Goal: Task Accomplishment & Management: Manage account settings

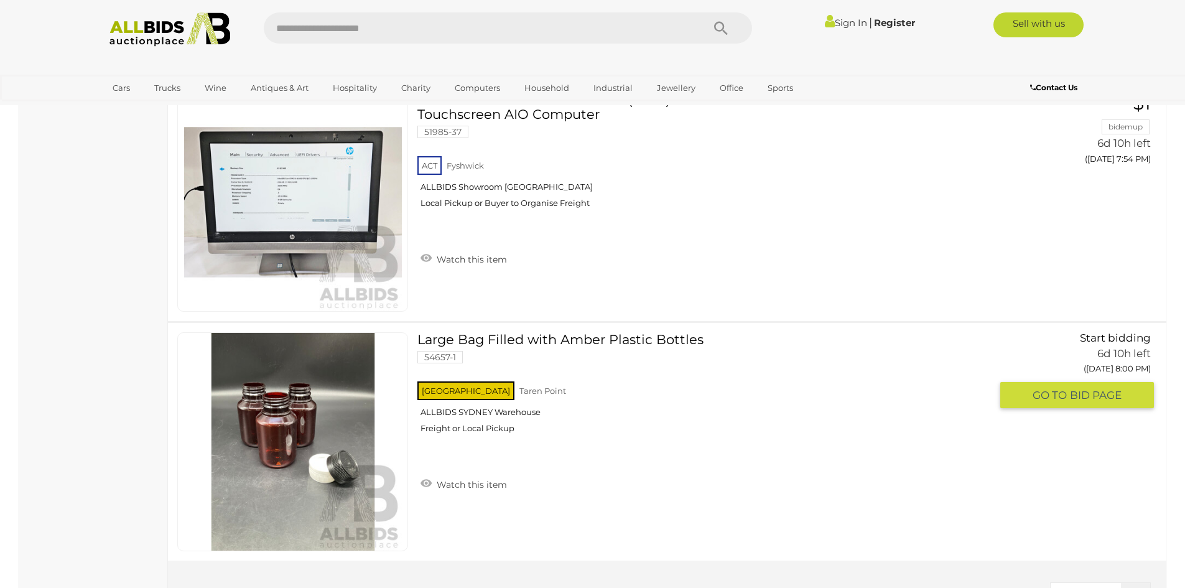
scroll to position [4417, 0]
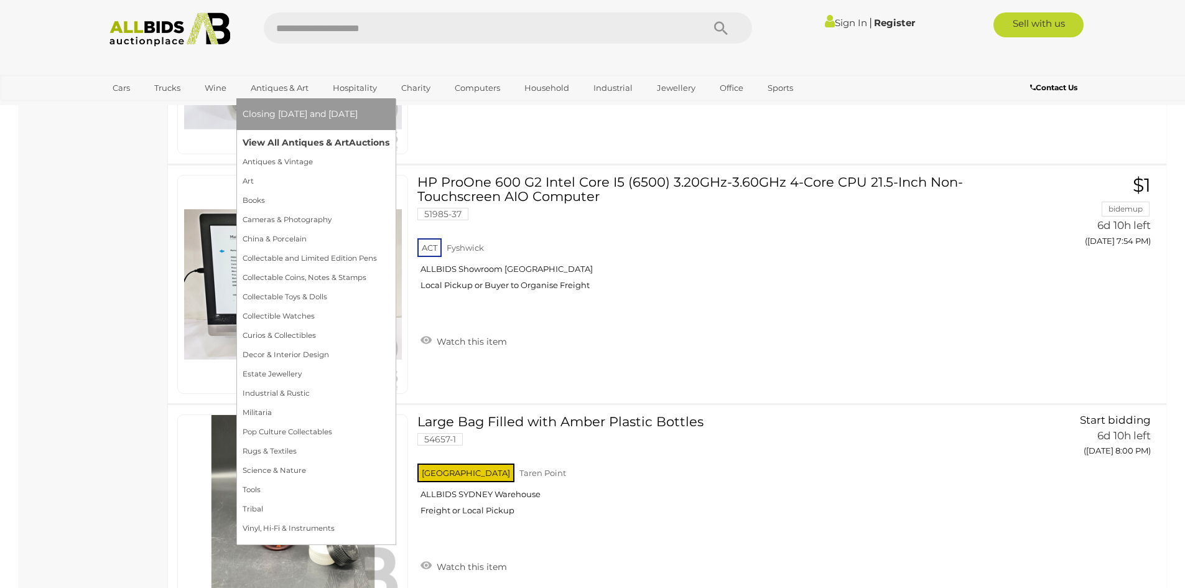
click at [290, 138] on link "View All Antiques & Art Auctions" at bounding box center [316, 142] width 147 height 19
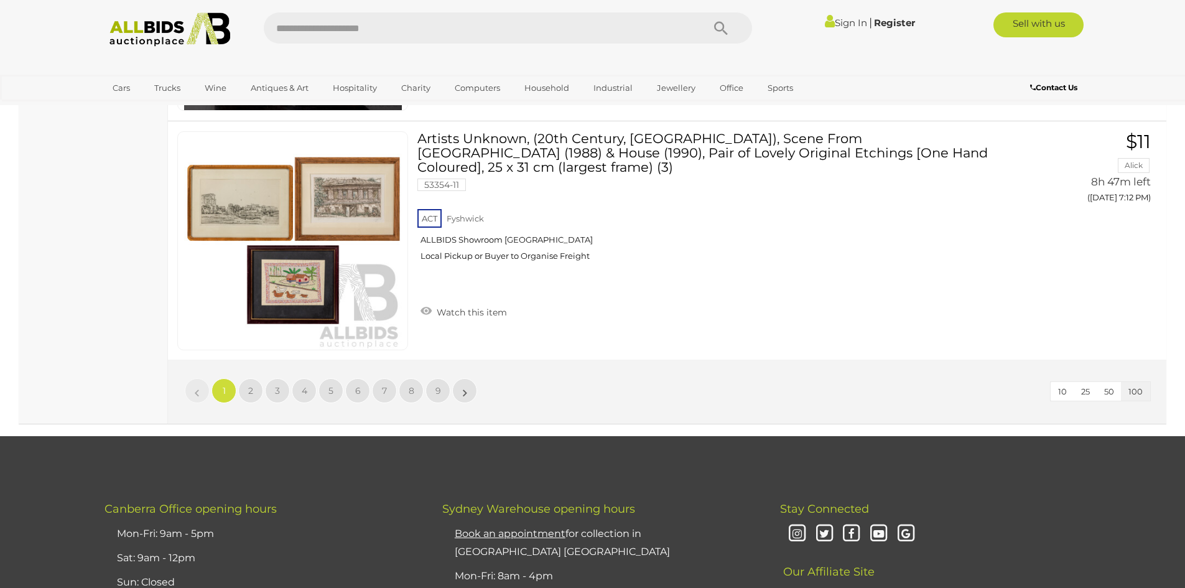
scroll to position [24011, 0]
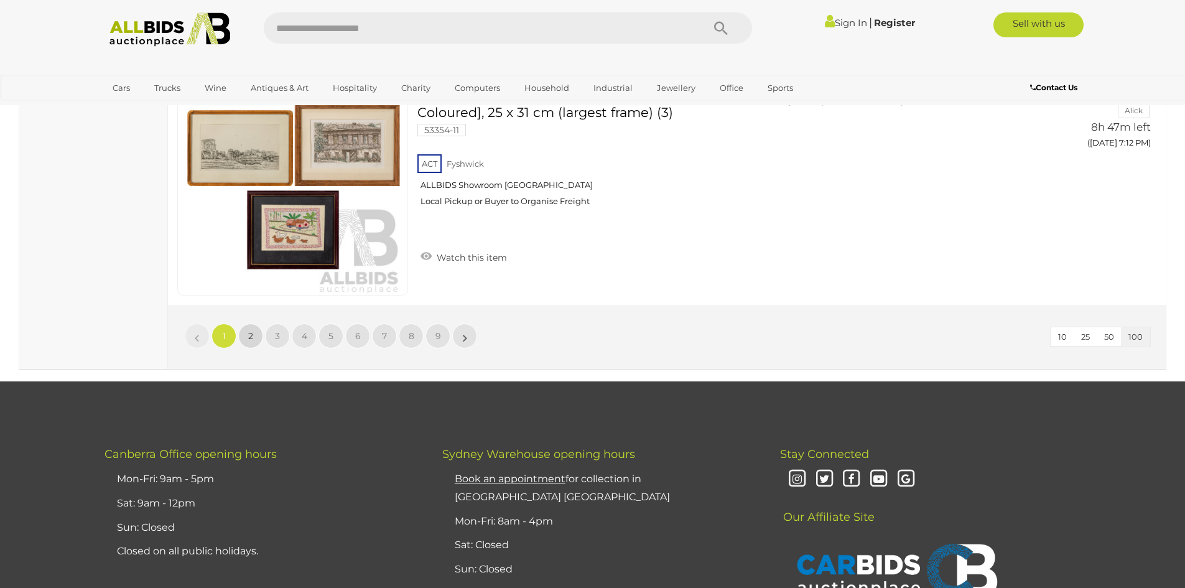
click at [254, 337] on link "2" at bounding box center [250, 335] width 25 height 25
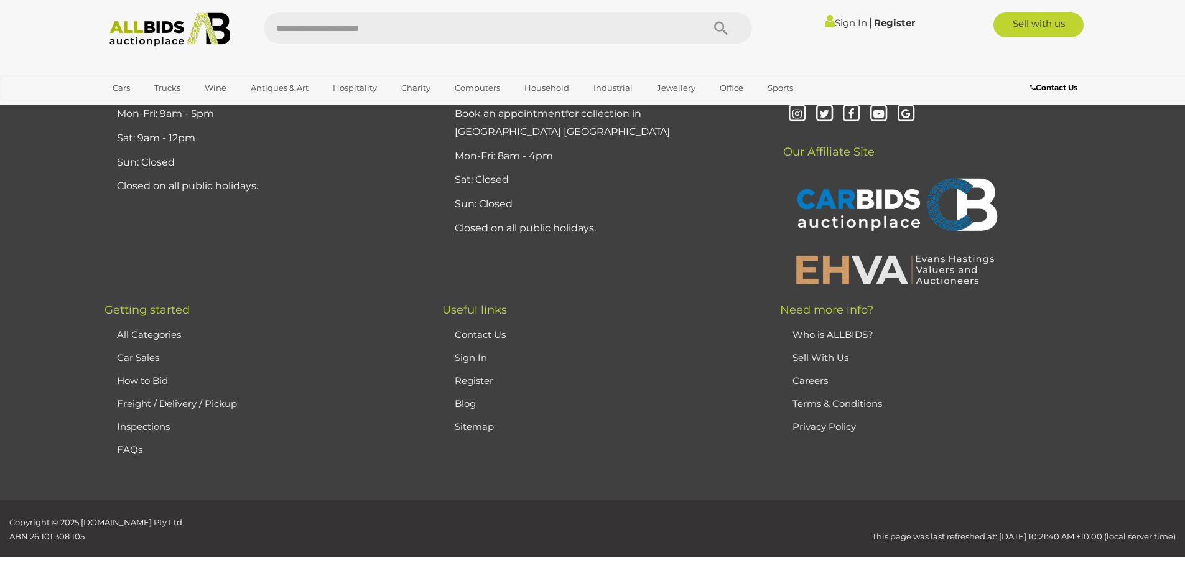
scroll to position [243, 0]
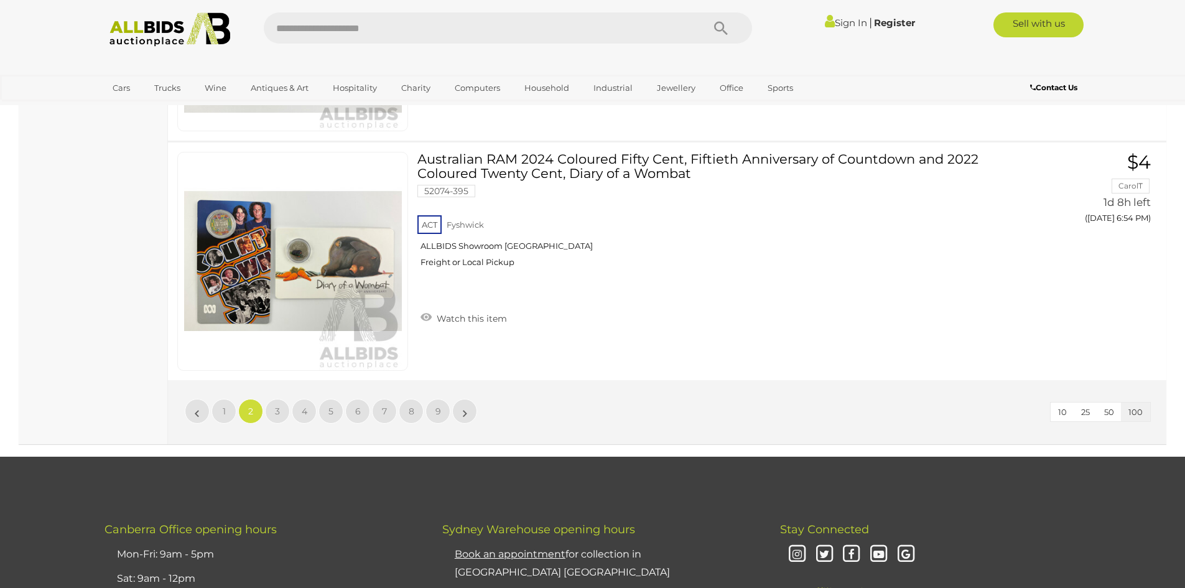
scroll to position [23942, 0]
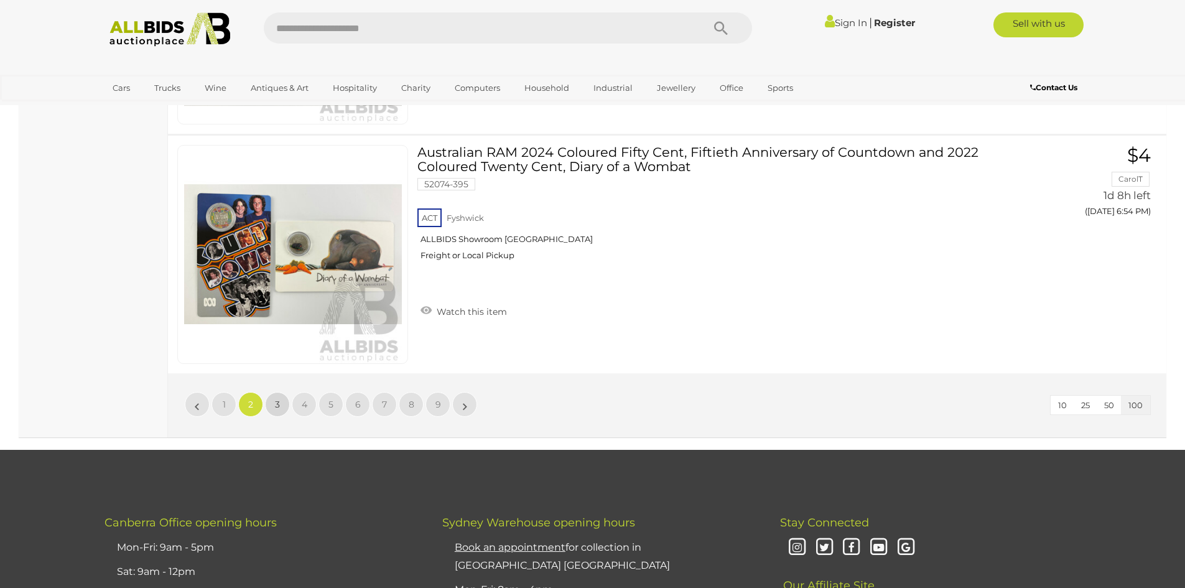
click at [276, 399] on span "3" at bounding box center [277, 404] width 5 height 11
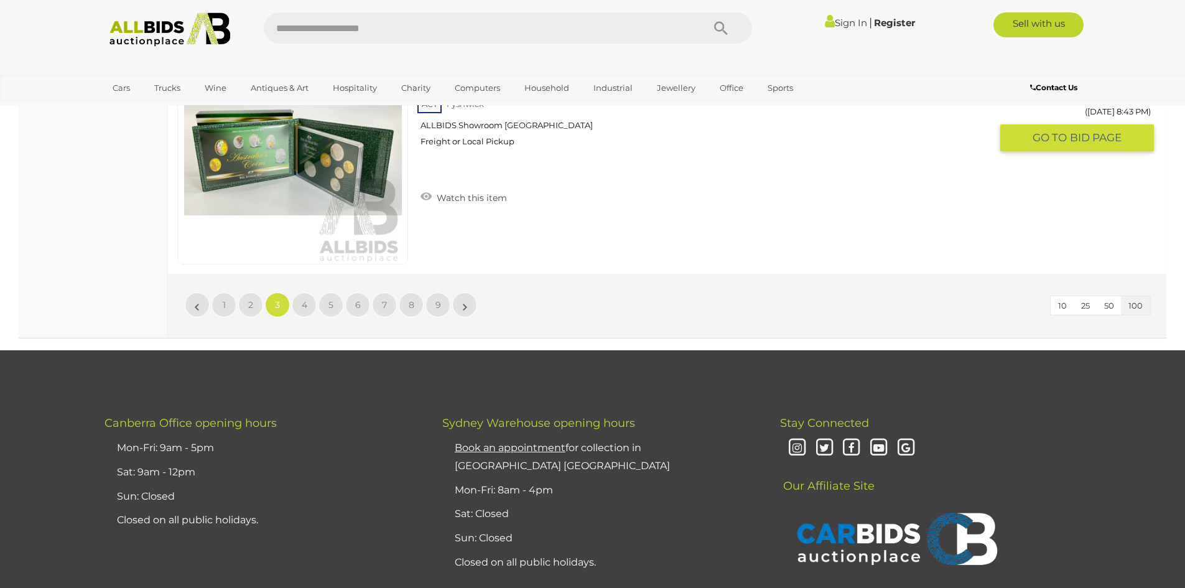
scroll to position [24067, 0]
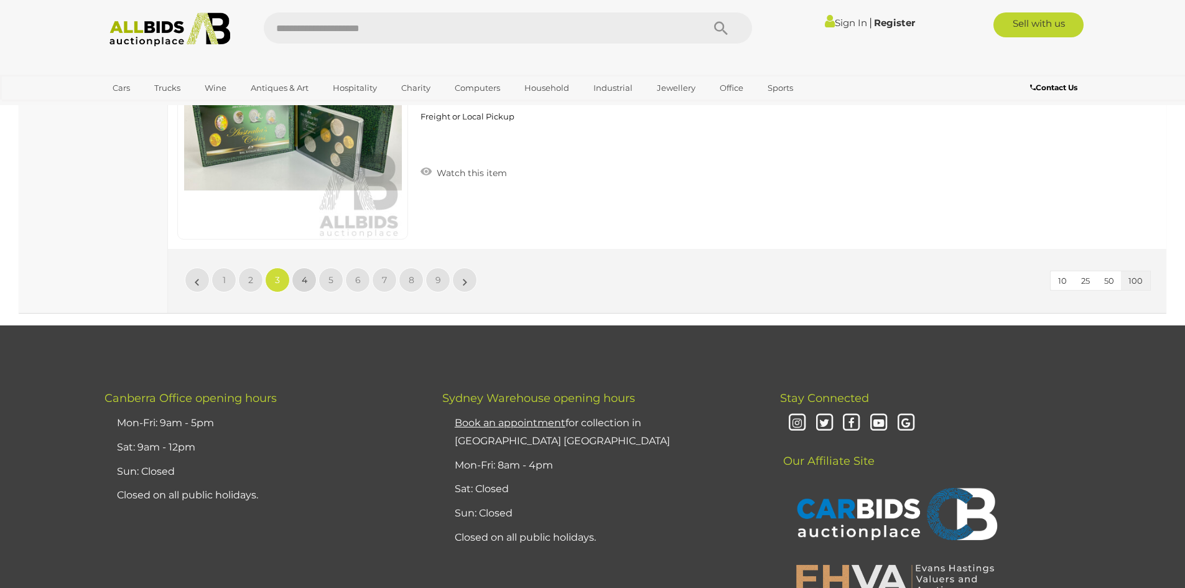
click at [305, 281] on span "4" at bounding box center [305, 279] width 6 height 11
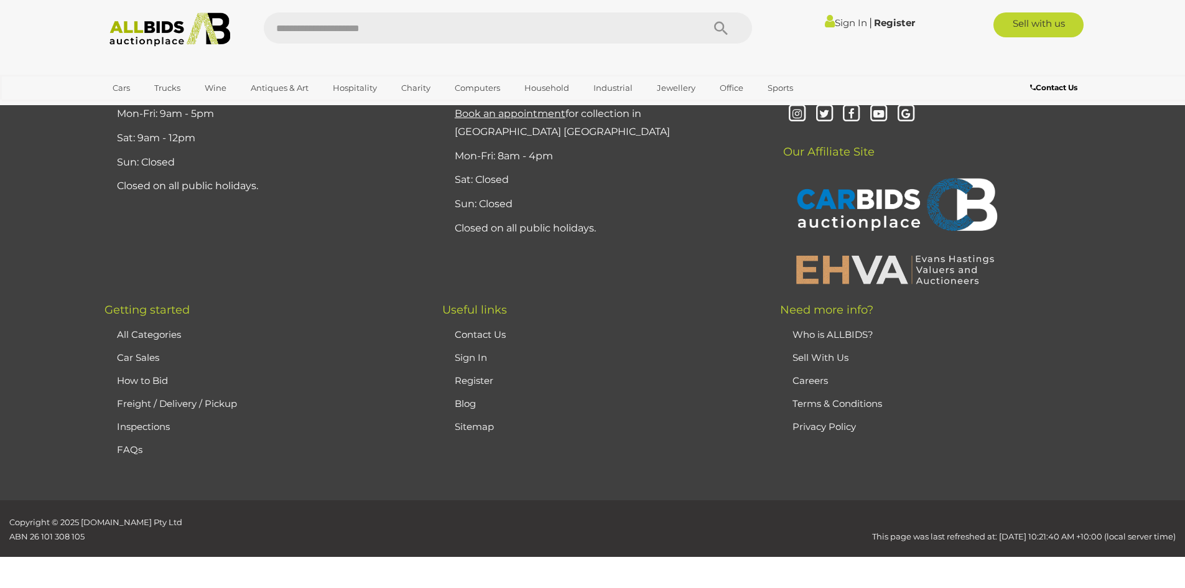
scroll to position [243, 0]
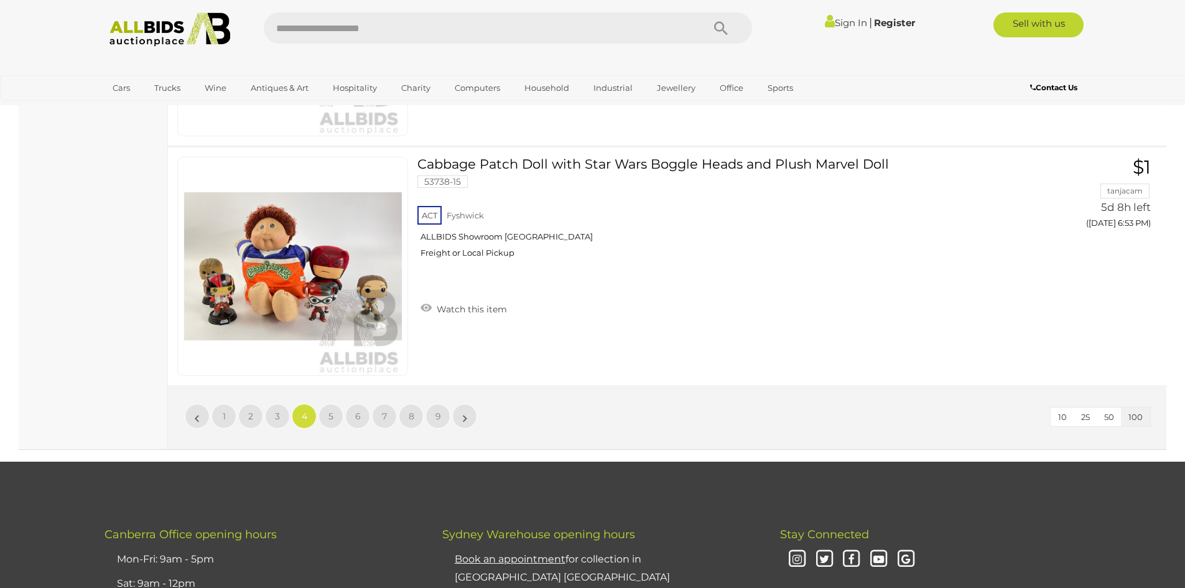
scroll to position [23942, 0]
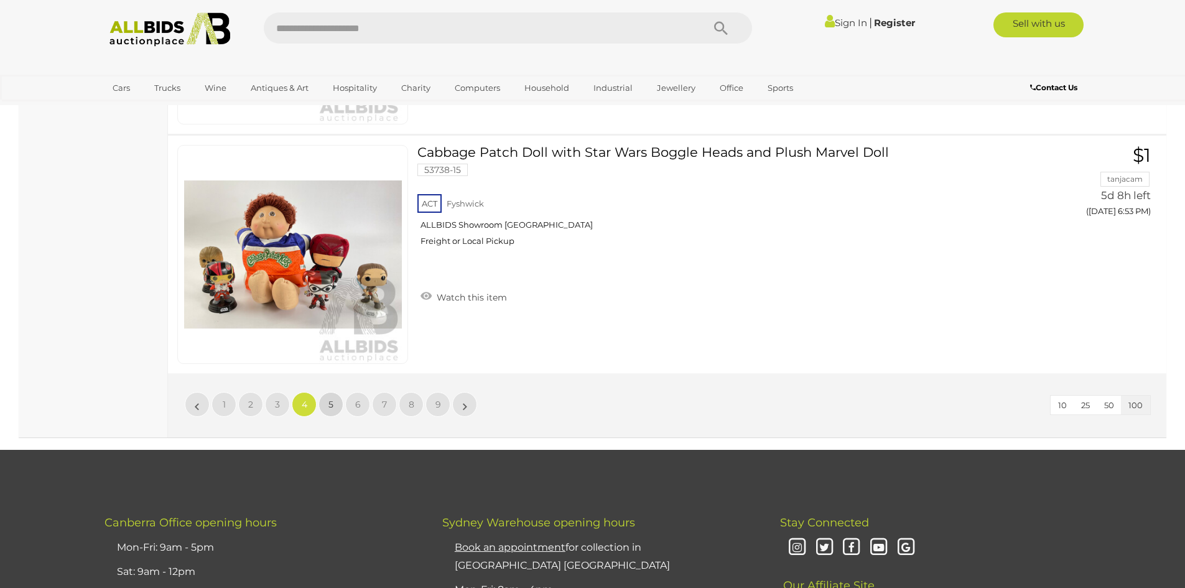
click at [341, 401] on link "5" at bounding box center [330, 404] width 25 height 25
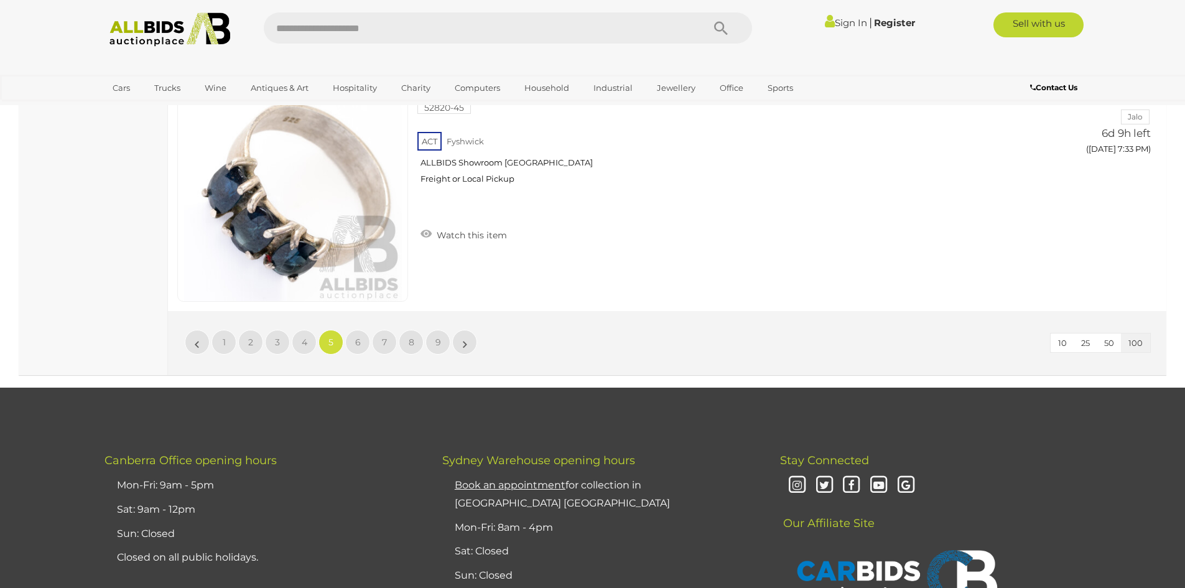
scroll to position [24067, 0]
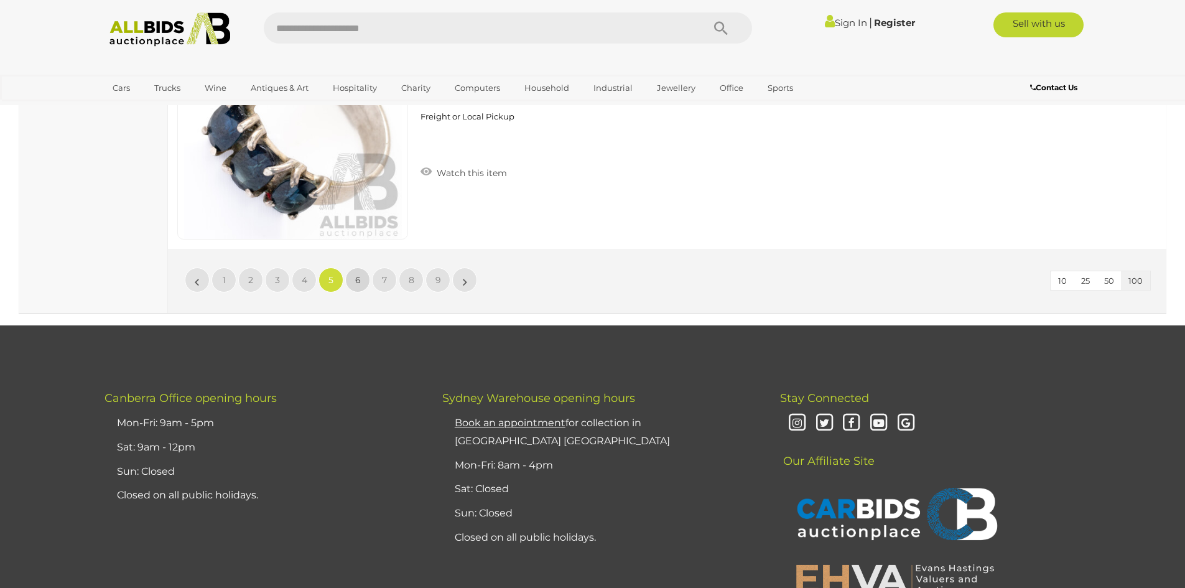
click at [361, 267] on link "6" at bounding box center [357, 279] width 25 height 25
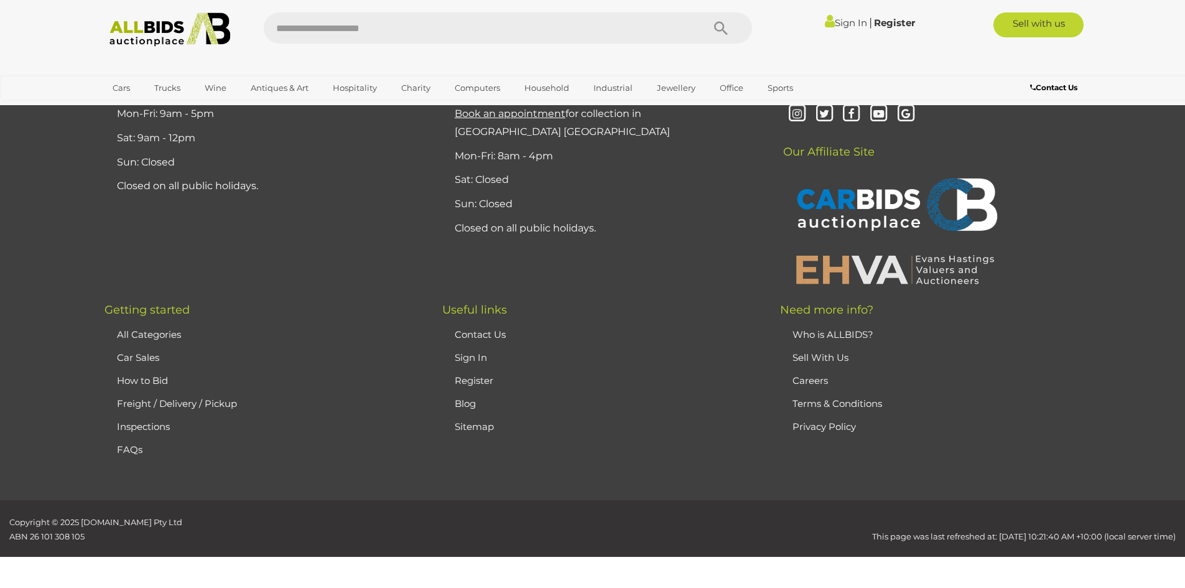
scroll to position [243, 0]
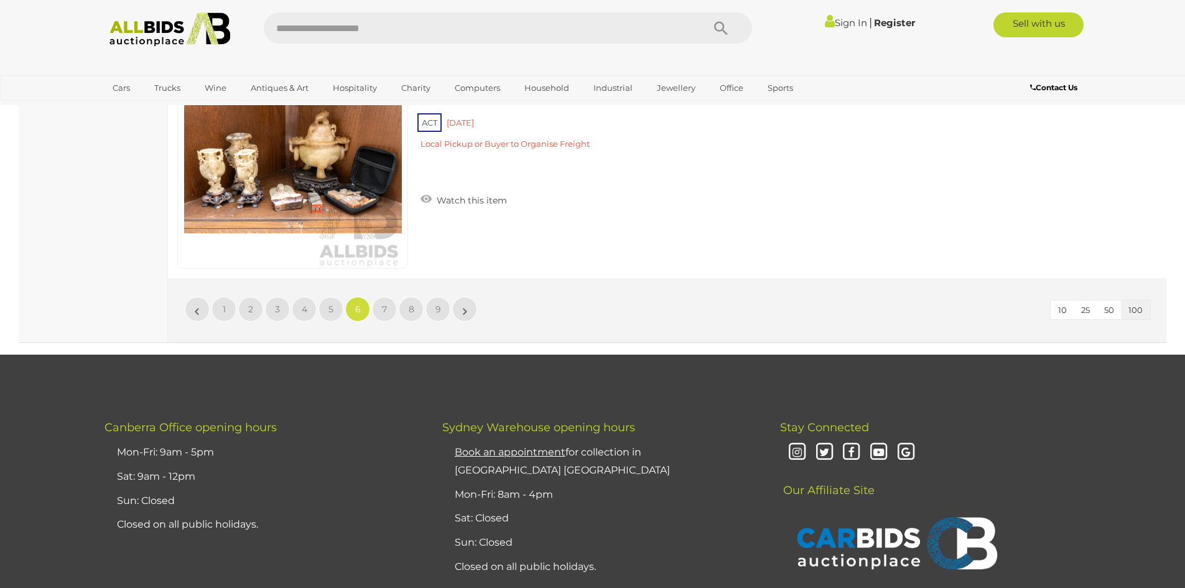
scroll to position [24129, 0]
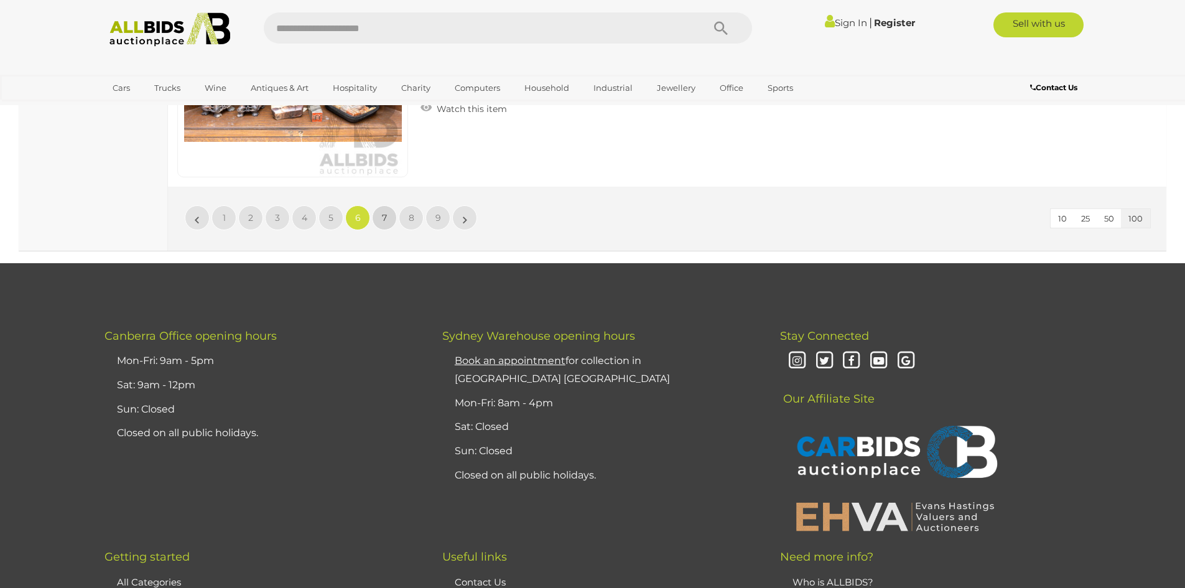
click at [384, 216] on span "7" at bounding box center [384, 217] width 5 height 11
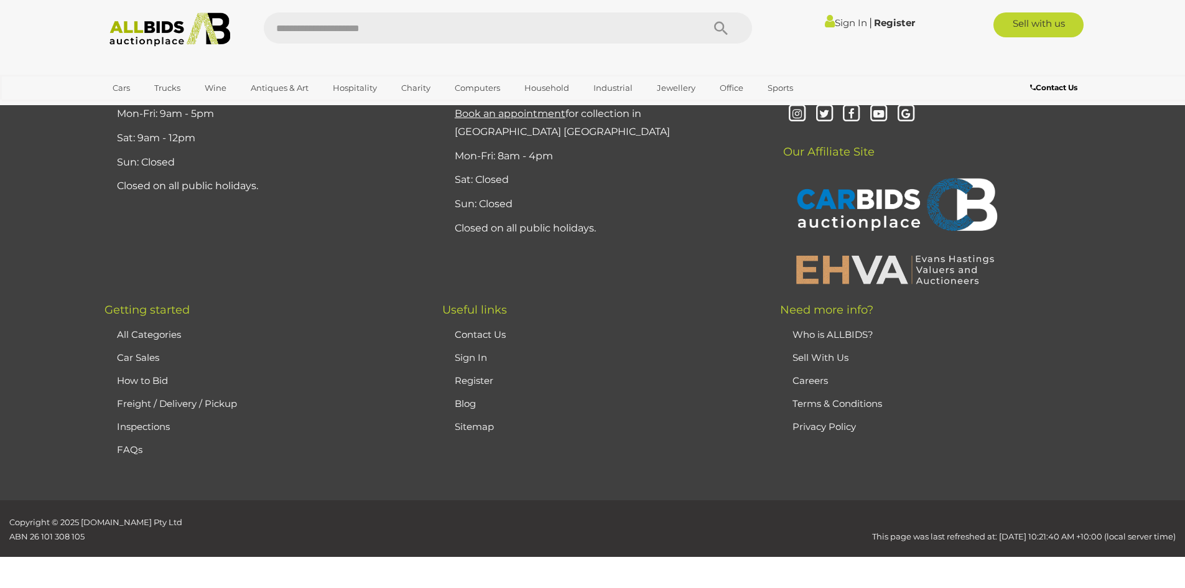
scroll to position [243, 0]
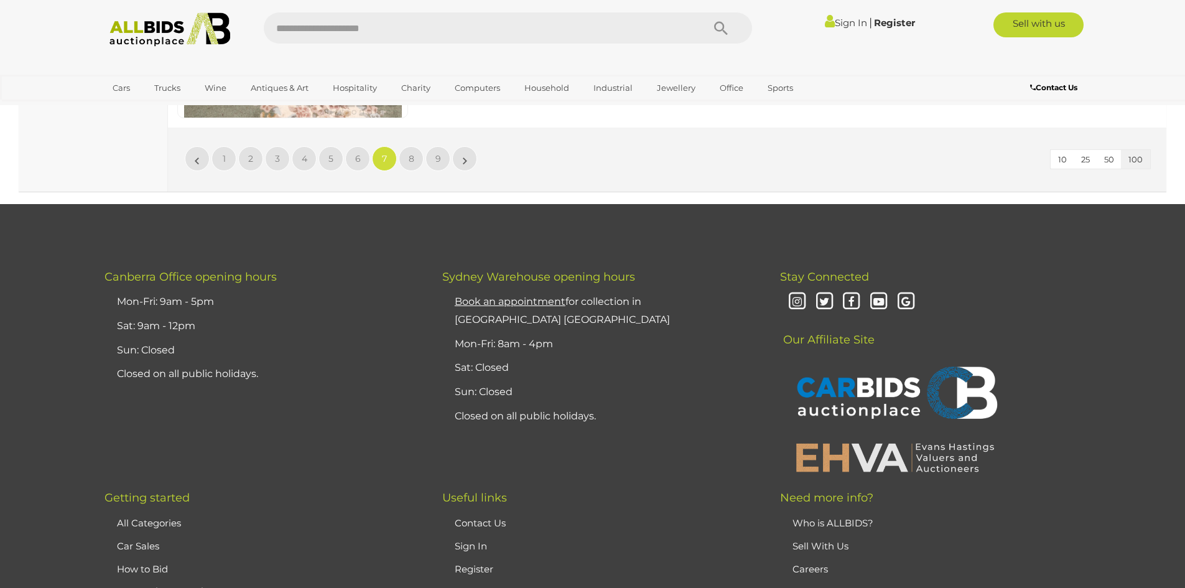
scroll to position [24191, 0]
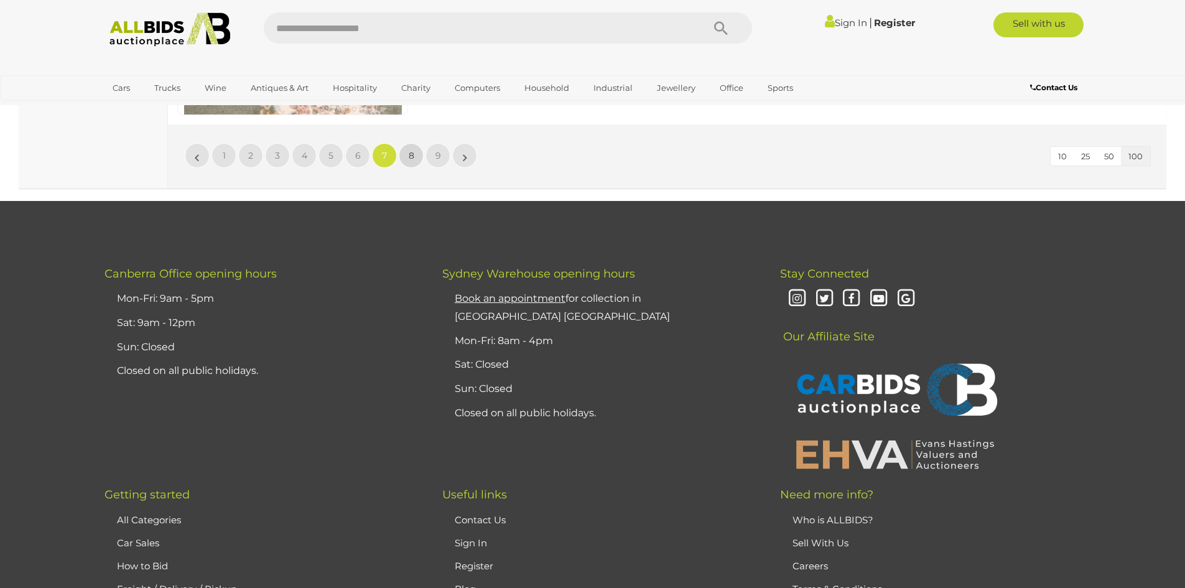
click at [410, 151] on span "8" at bounding box center [412, 155] width 6 height 11
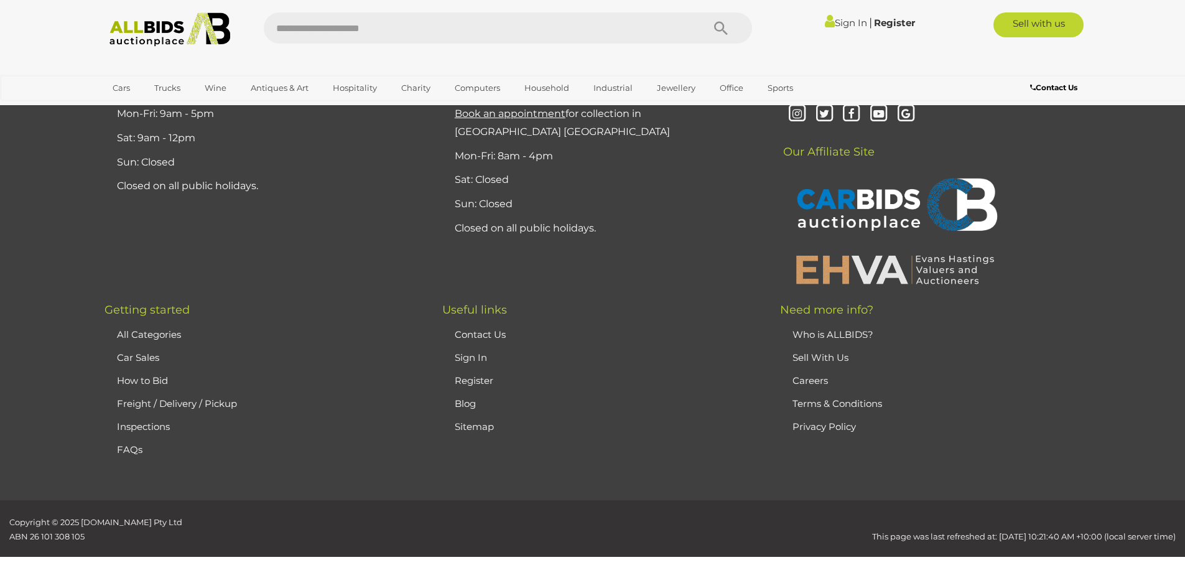
scroll to position [243, 0]
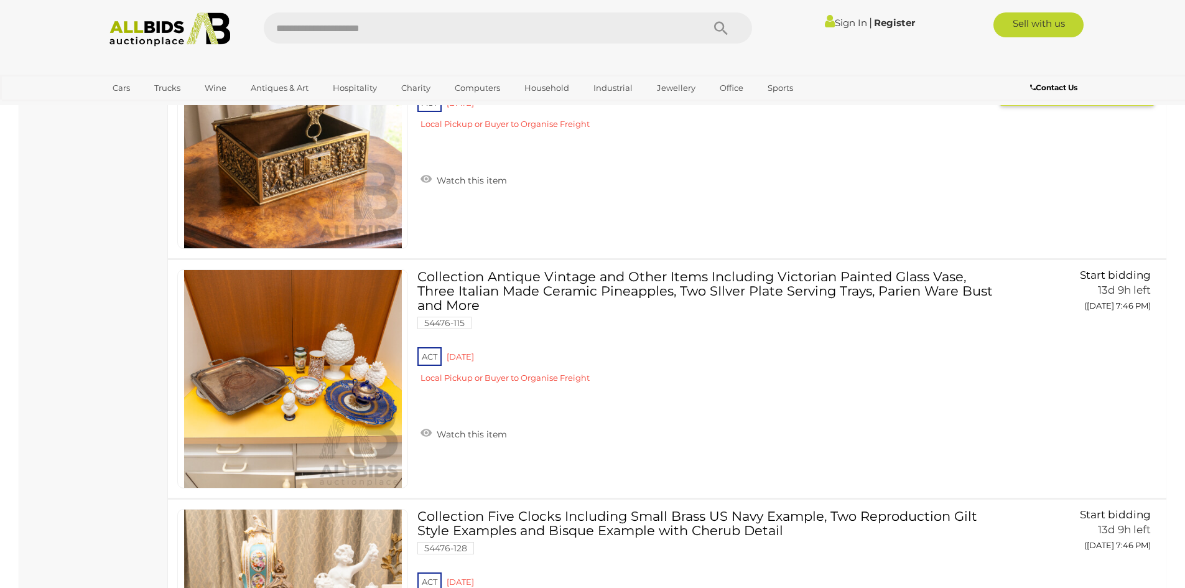
scroll to position [6650, 0]
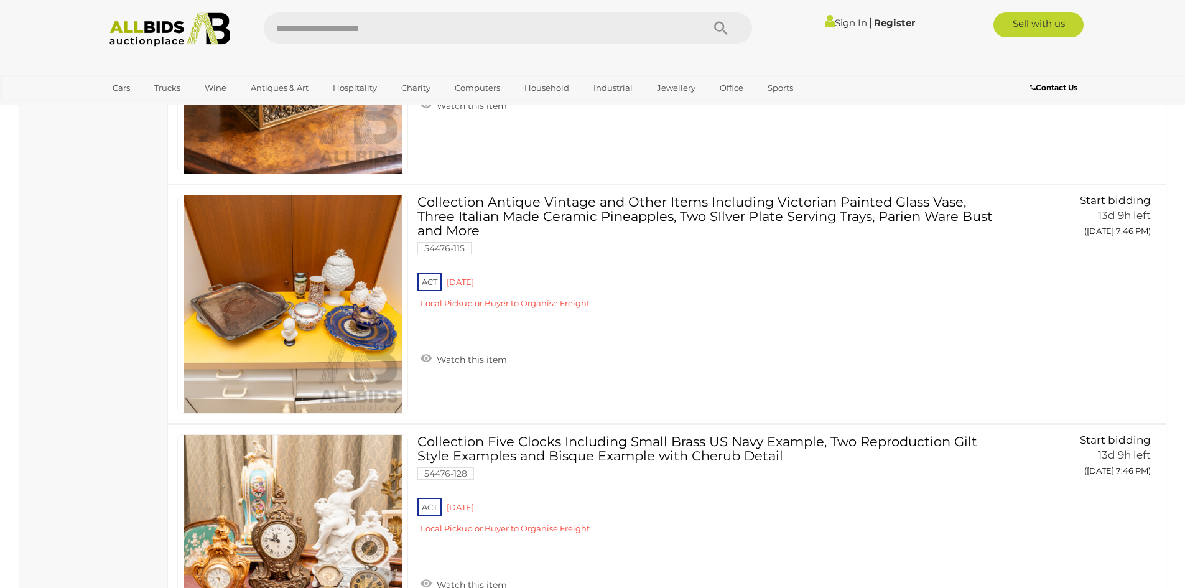
click at [388, 27] on input "text" at bounding box center [477, 27] width 427 height 31
type input "**********"
click at [720, 22] on icon "Search" at bounding box center [721, 28] width 14 height 19
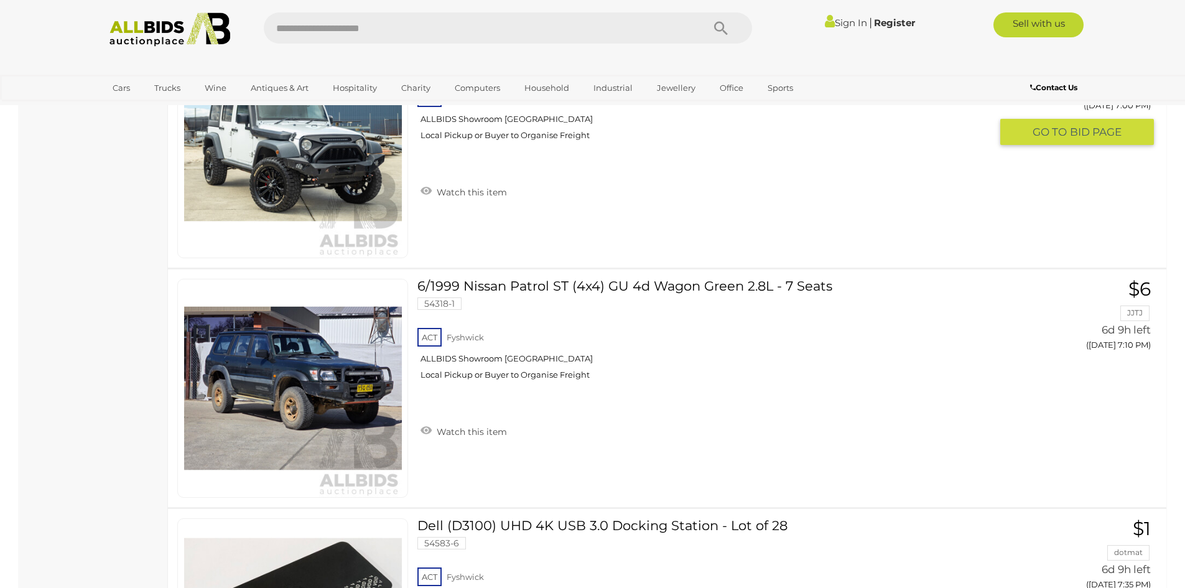
scroll to position [9020, 0]
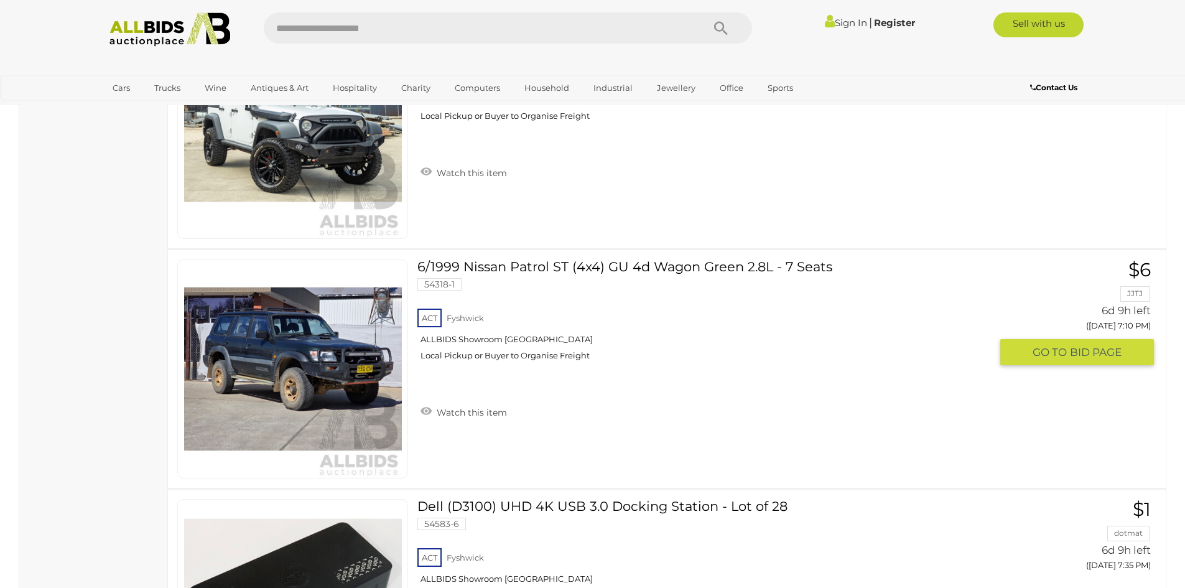
click at [481, 264] on link "6/1999 Nissan Patrol ST (4x4) GU 4d Wagon Green 2.8L - 7 Seats 54318-1 ACT Fysh…" at bounding box center [709, 314] width 564 height 111
click at [330, 343] on link at bounding box center [292, 368] width 231 height 219
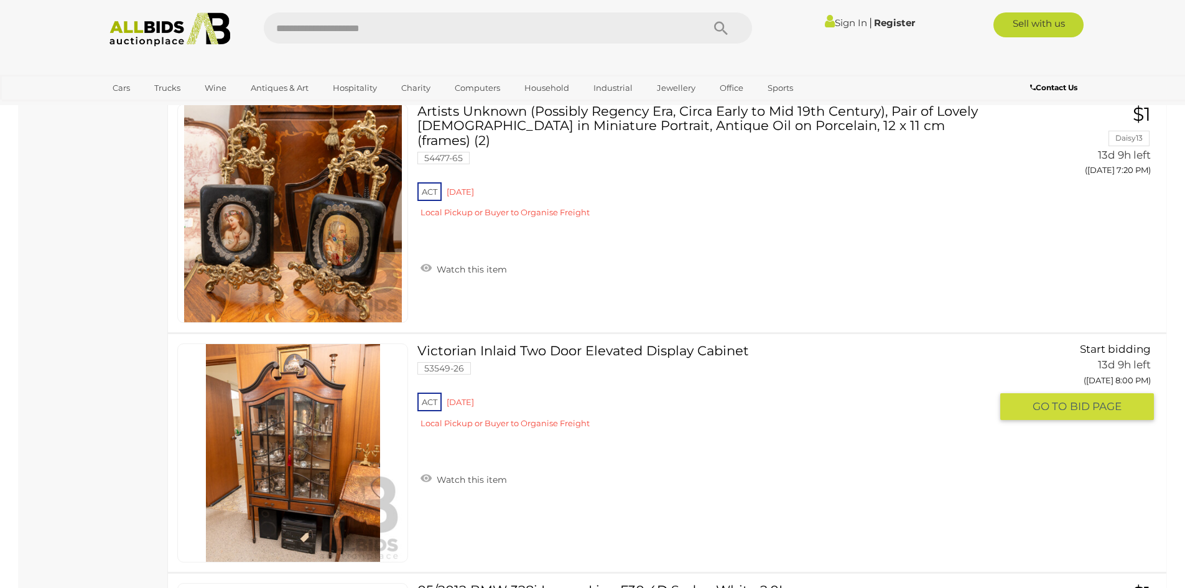
scroll to position [13872, 0]
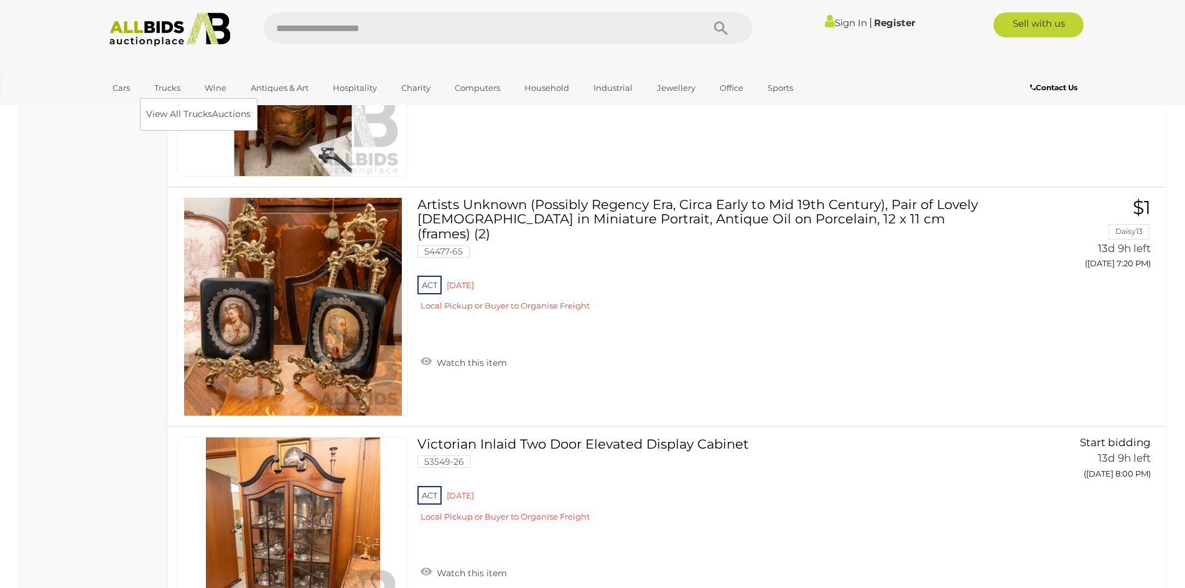
click at [161, 86] on link "Trucks" at bounding box center [167, 88] width 42 height 21
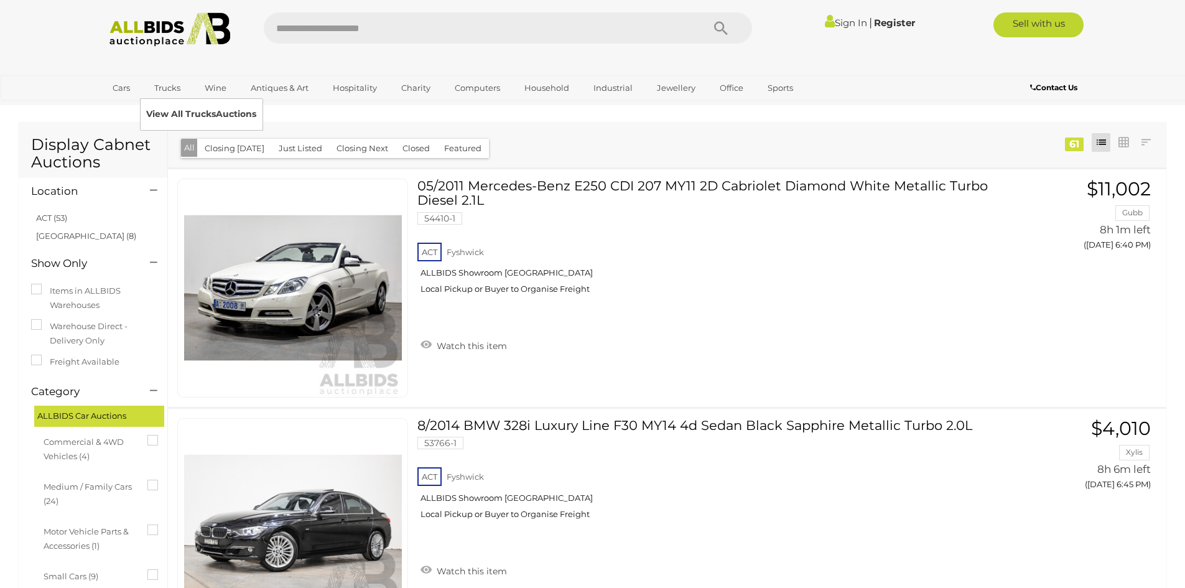
click at [175, 111] on link "View All Trucks Auctions" at bounding box center [201, 114] width 110 height 19
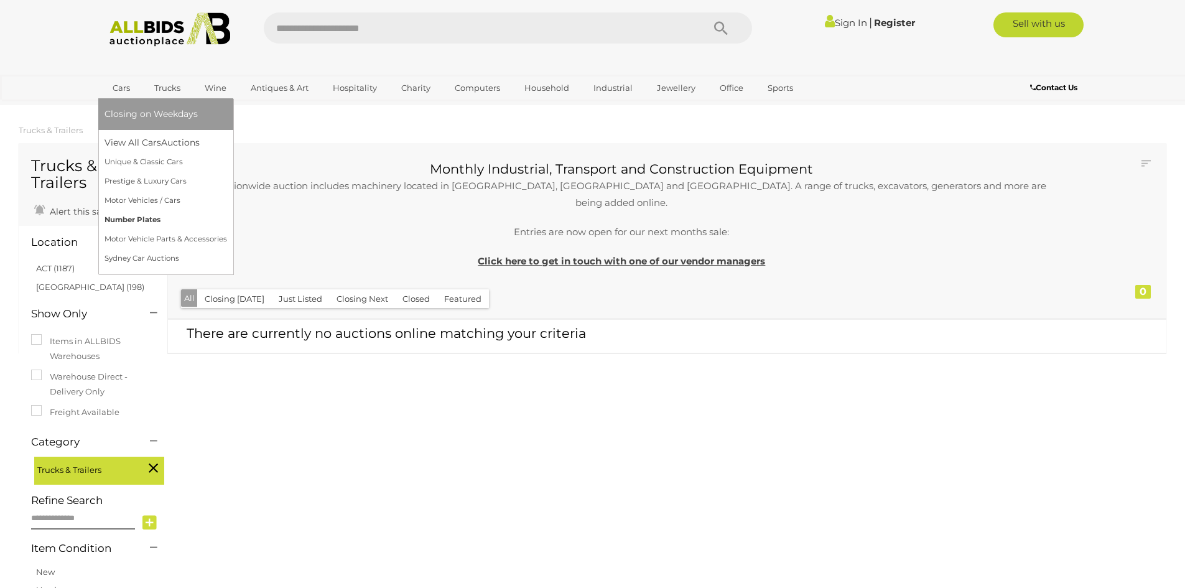
click at [124, 218] on link "Number Plates" at bounding box center [166, 219] width 123 height 19
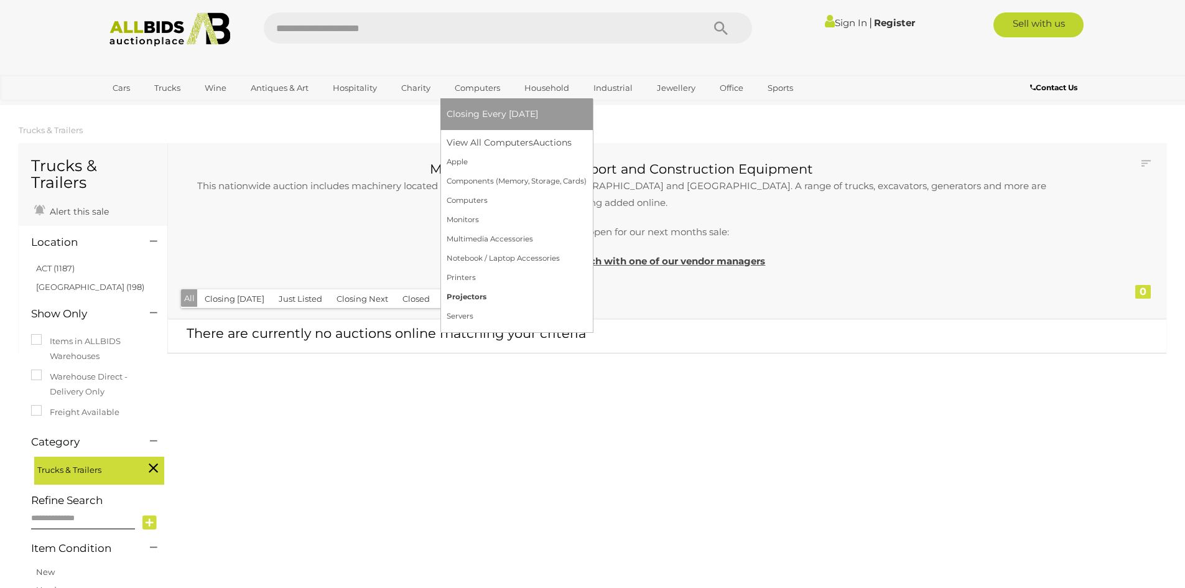
click at [466, 294] on link "Projectors" at bounding box center [517, 296] width 140 height 19
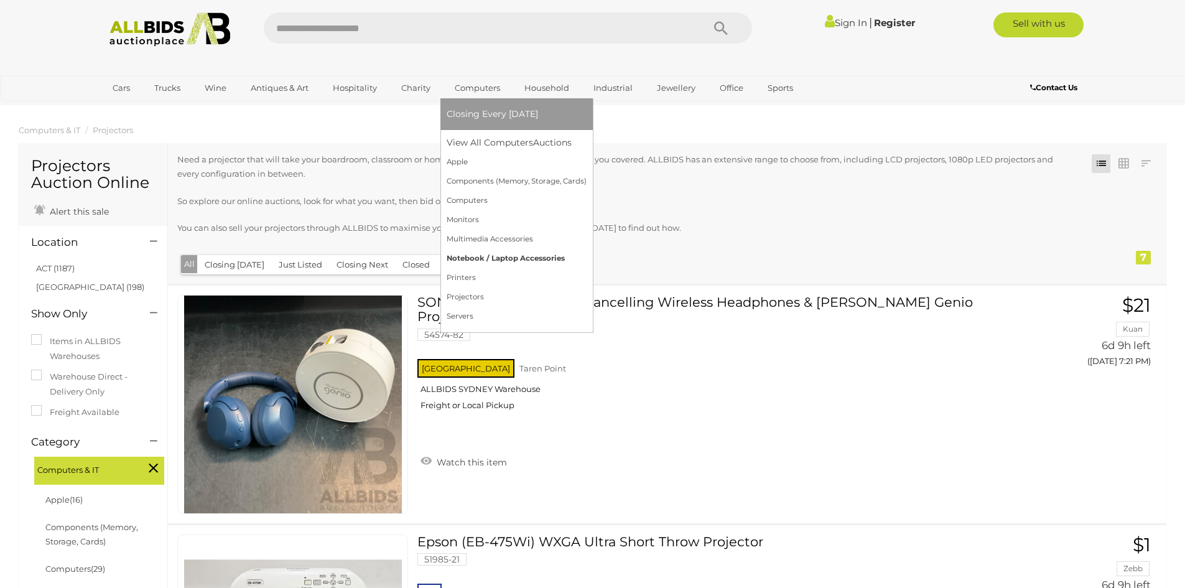
click at [490, 256] on link "Notebook / Laptop Accessories" at bounding box center [517, 258] width 140 height 19
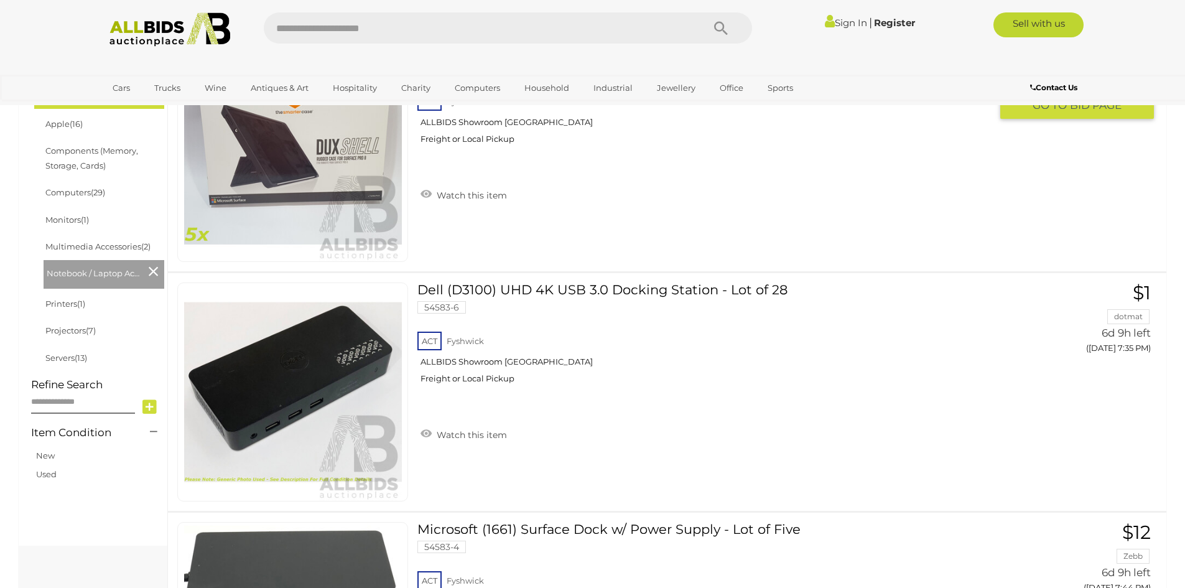
scroll to position [187, 0]
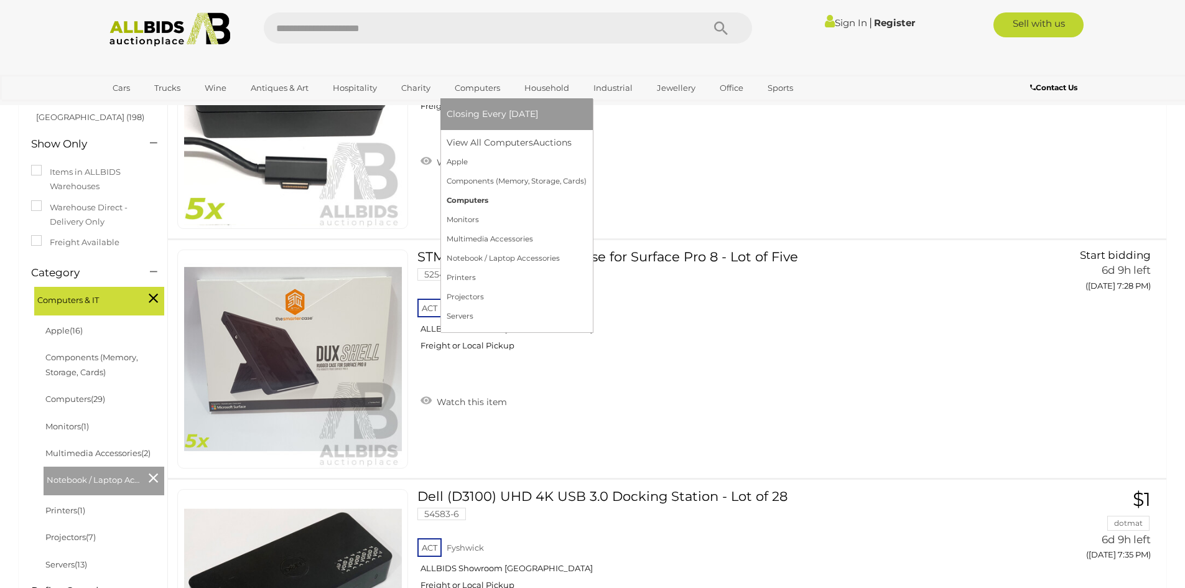
click at [470, 199] on link "Computers" at bounding box center [517, 200] width 140 height 19
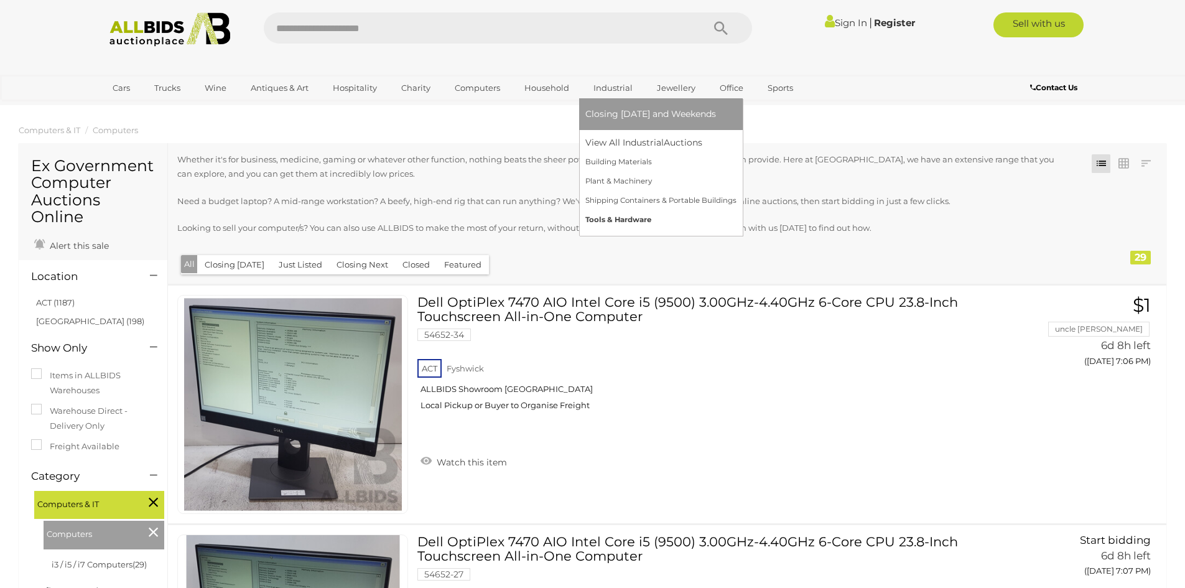
click at [604, 219] on link "Tools & Hardware" at bounding box center [660, 219] width 151 height 19
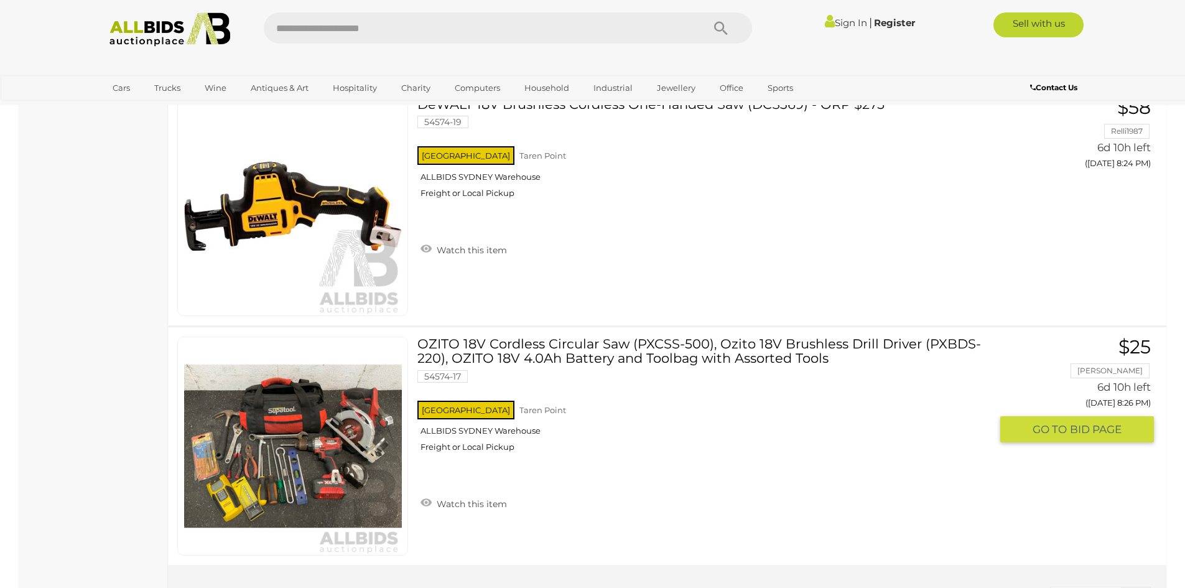
scroll to position [19594, 0]
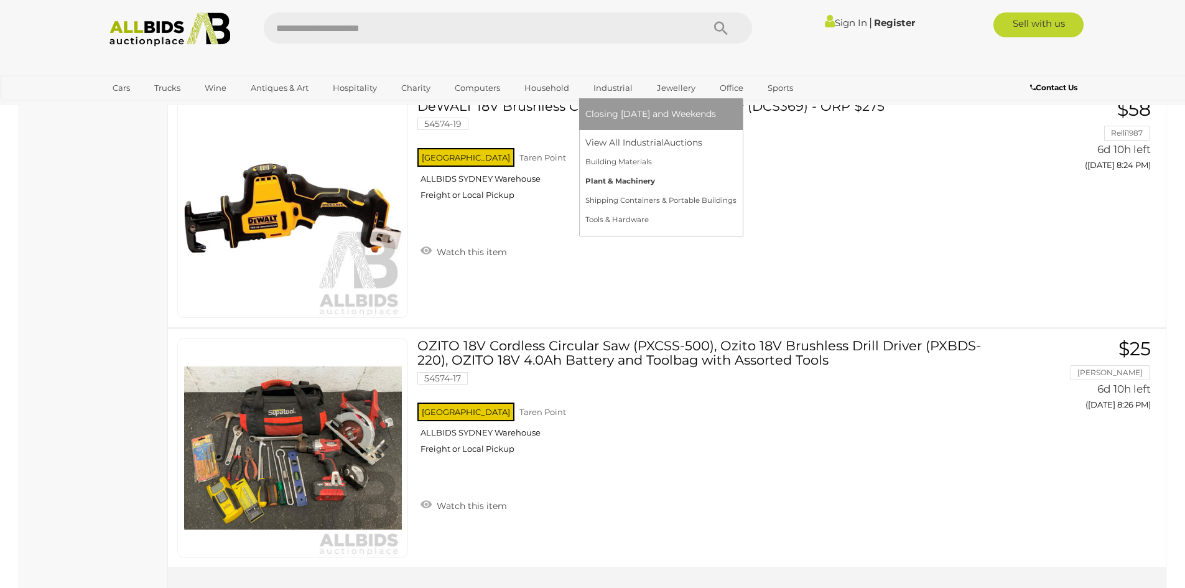
click at [608, 181] on link "Plant & Machinery" at bounding box center [660, 181] width 151 height 19
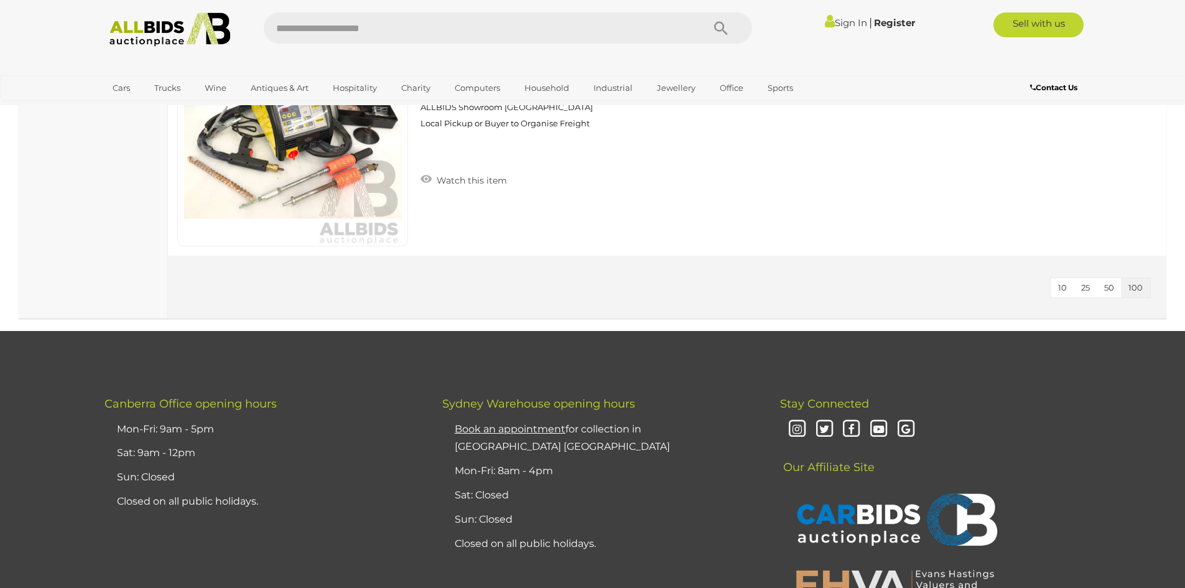
scroll to position [684, 0]
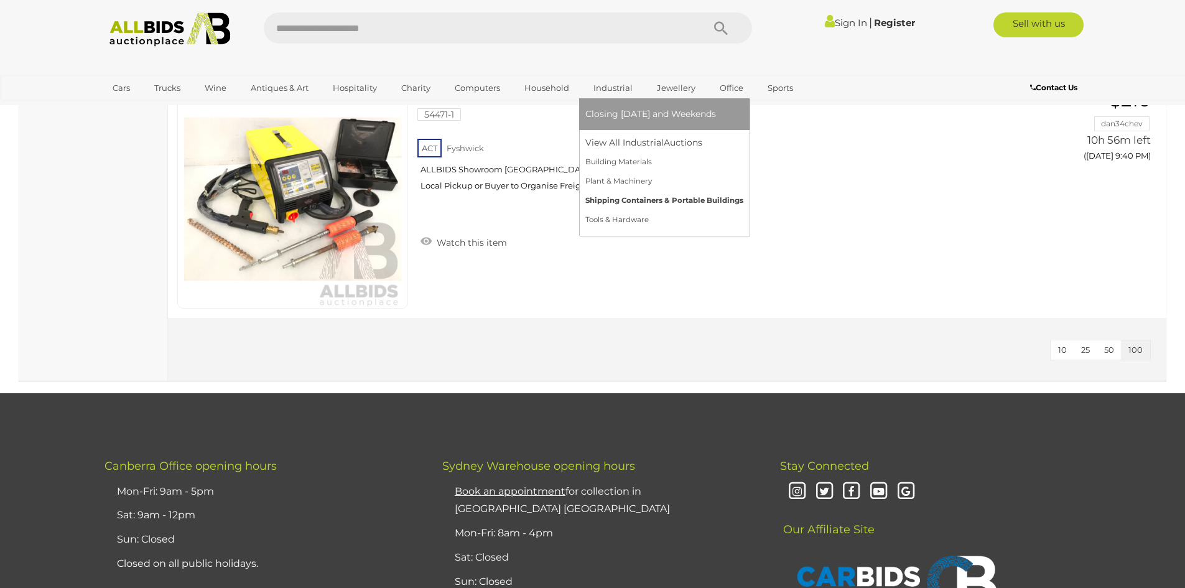
click at [606, 198] on link "Shipping Containers & Portable Buildings" at bounding box center [664, 200] width 158 height 19
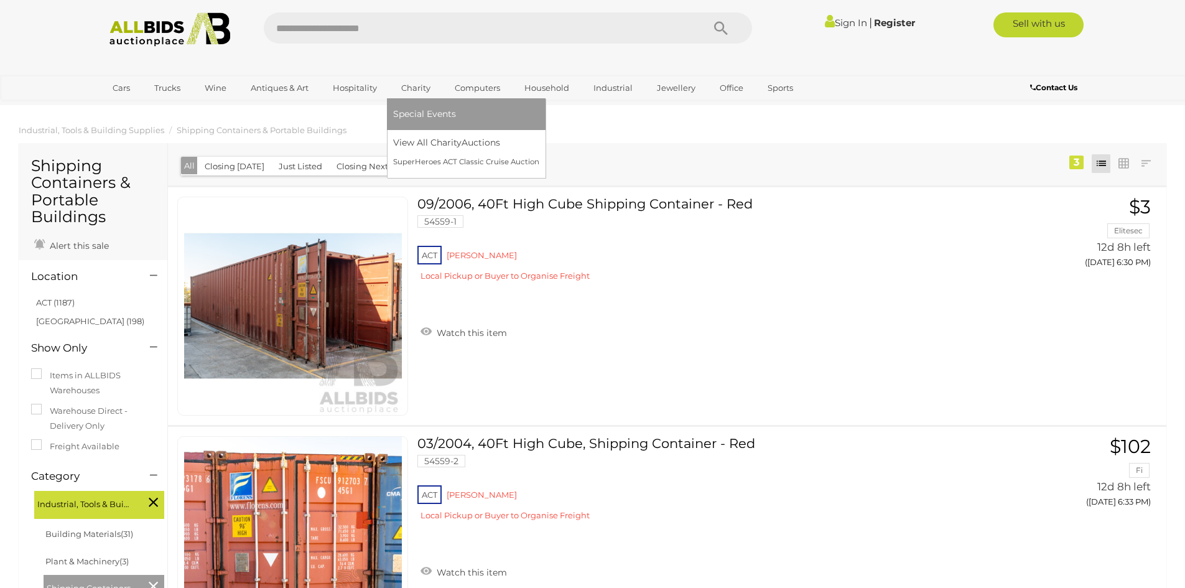
click at [409, 87] on link "Charity" at bounding box center [415, 88] width 45 height 21
click at [421, 140] on link "View All Charity Auctions" at bounding box center [466, 142] width 146 height 19
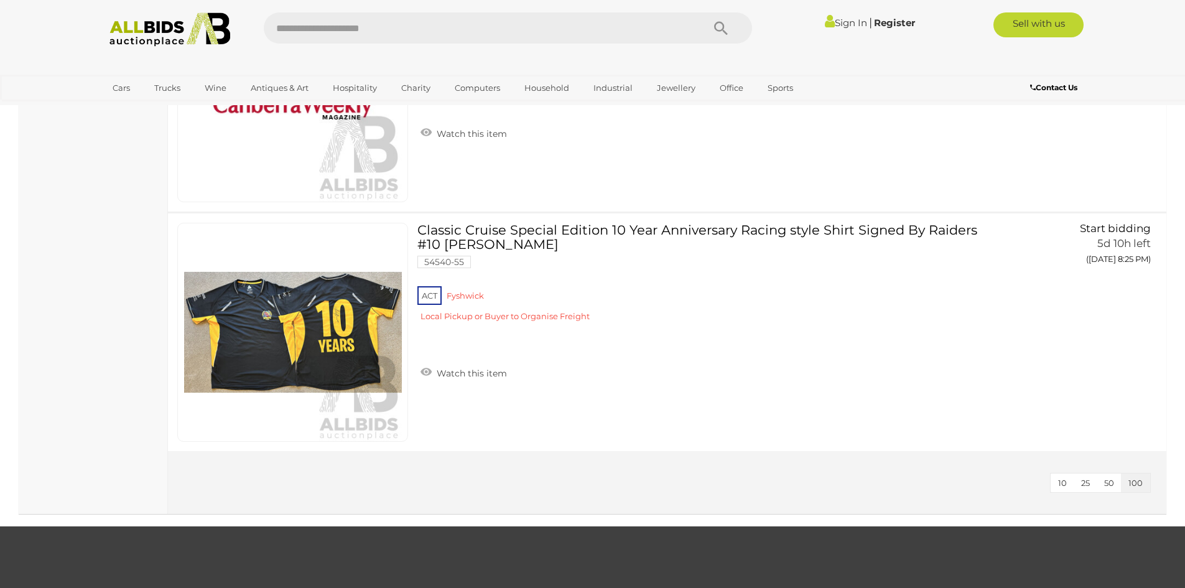
scroll to position [12814, 0]
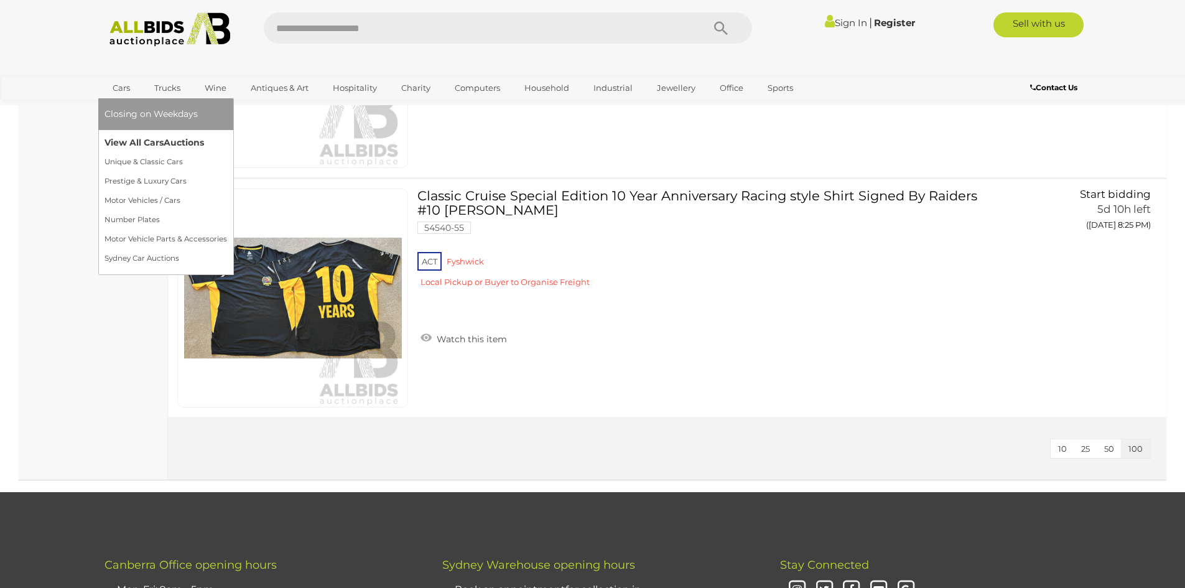
click at [137, 141] on link "View All Cars Auctions" at bounding box center [166, 142] width 123 height 19
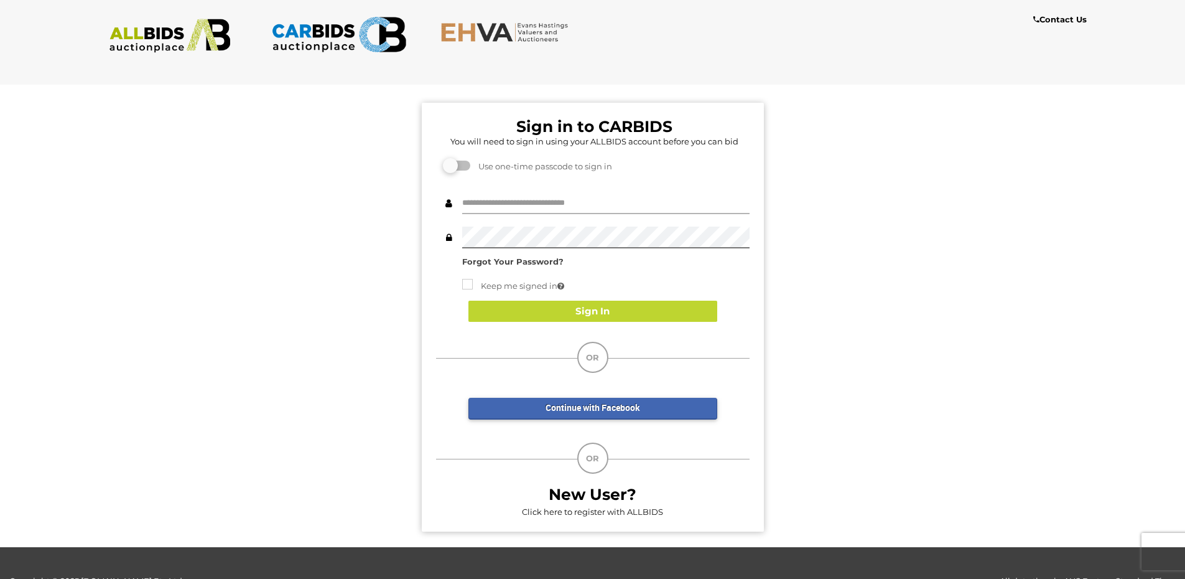
click at [578, 202] on input "text" at bounding box center [605, 203] width 287 height 22
type input "**********"
click at [463, 163] on label at bounding box center [457, 165] width 25 height 10
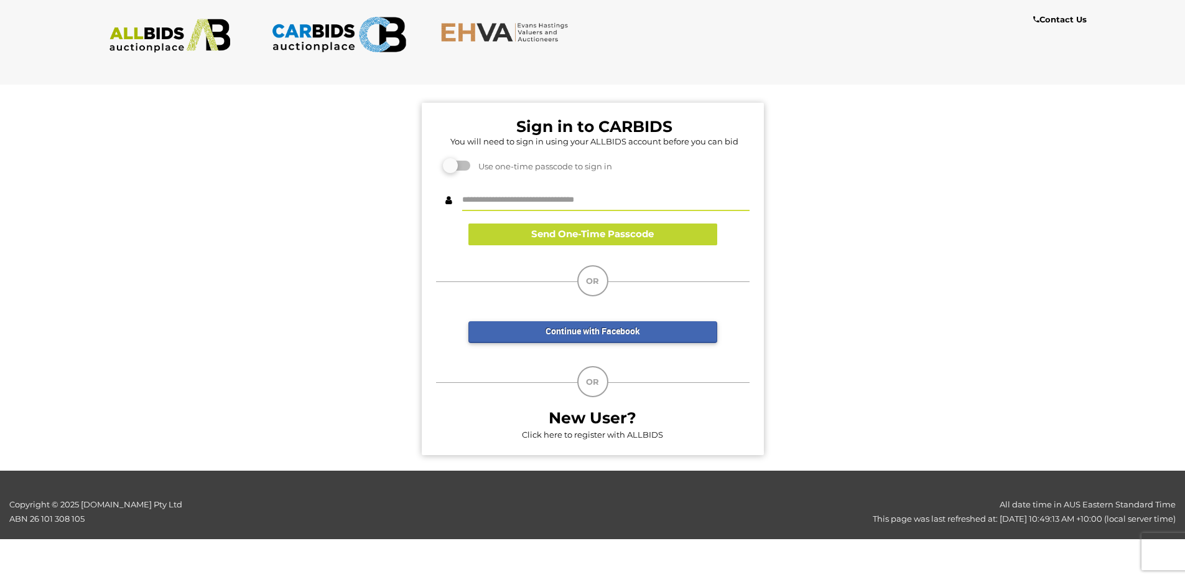
click at [580, 199] on input "text" at bounding box center [605, 200] width 287 height 22
type input "**********"
click at [601, 233] on button "Send One-Time Passcode" at bounding box center [592, 234] width 249 height 22
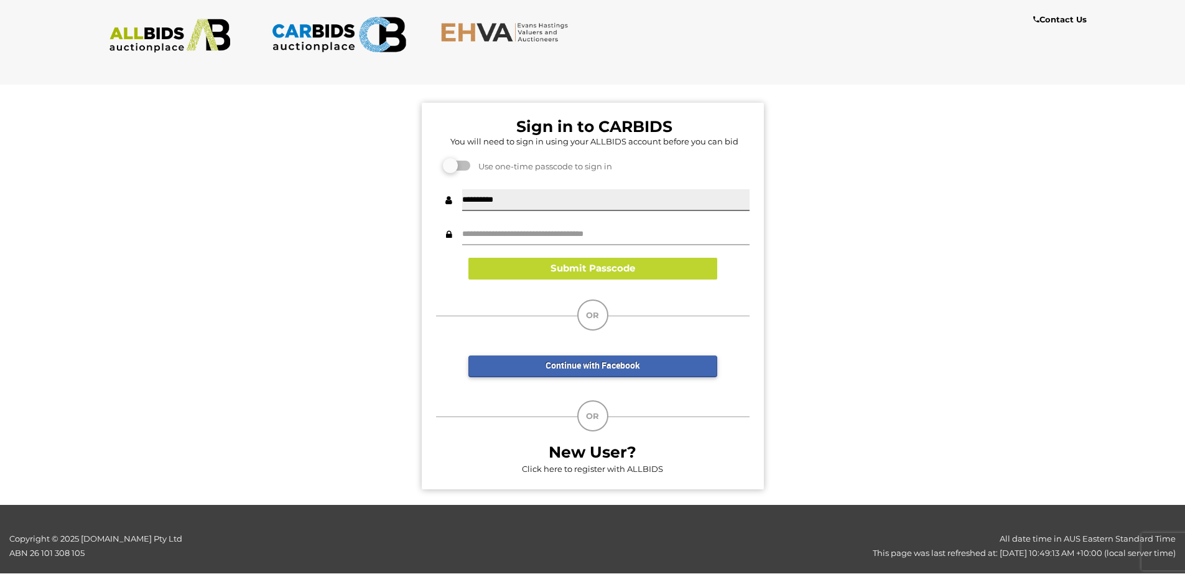
click at [601, 233] on input "text" at bounding box center [605, 234] width 287 height 22
type input "******"
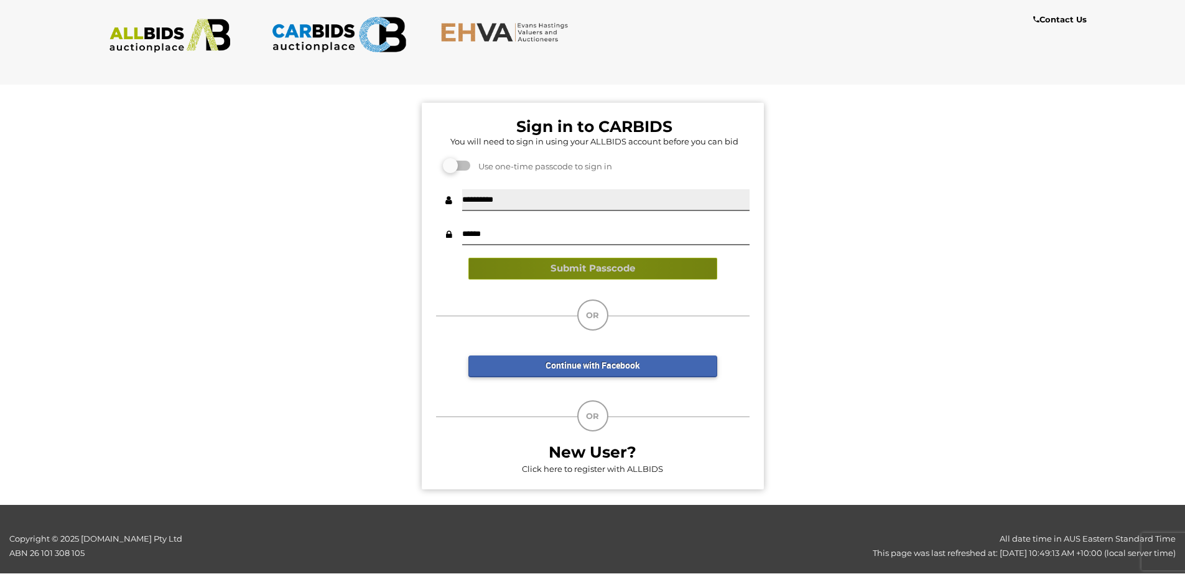
click at [595, 263] on button "Submit Passcode" at bounding box center [592, 269] width 249 height 22
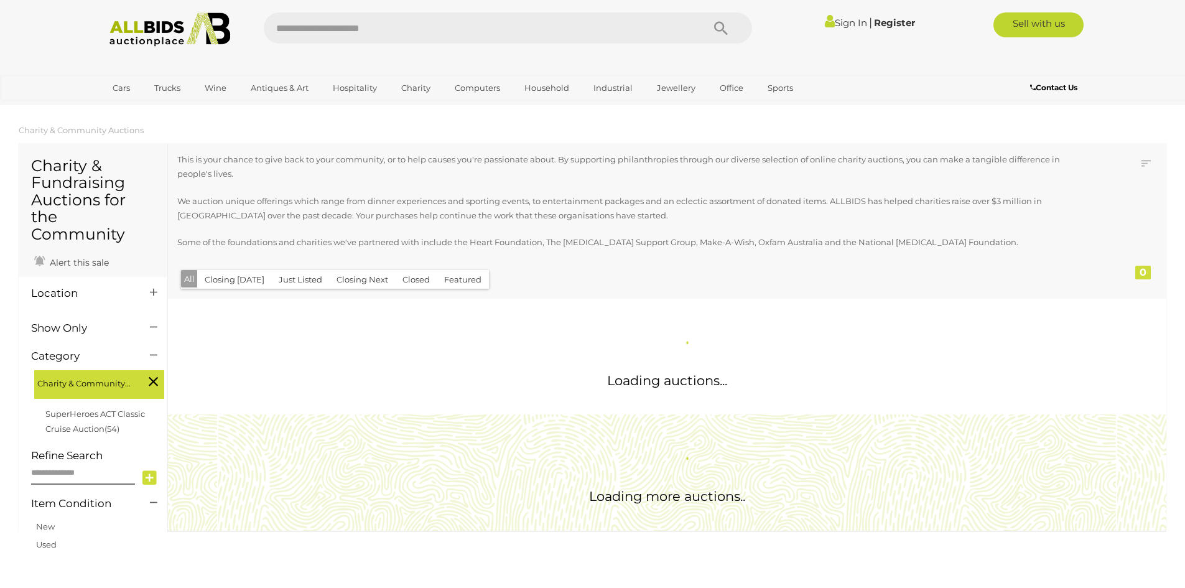
scroll to position [713, 0]
